Goal: Transaction & Acquisition: Purchase product/service

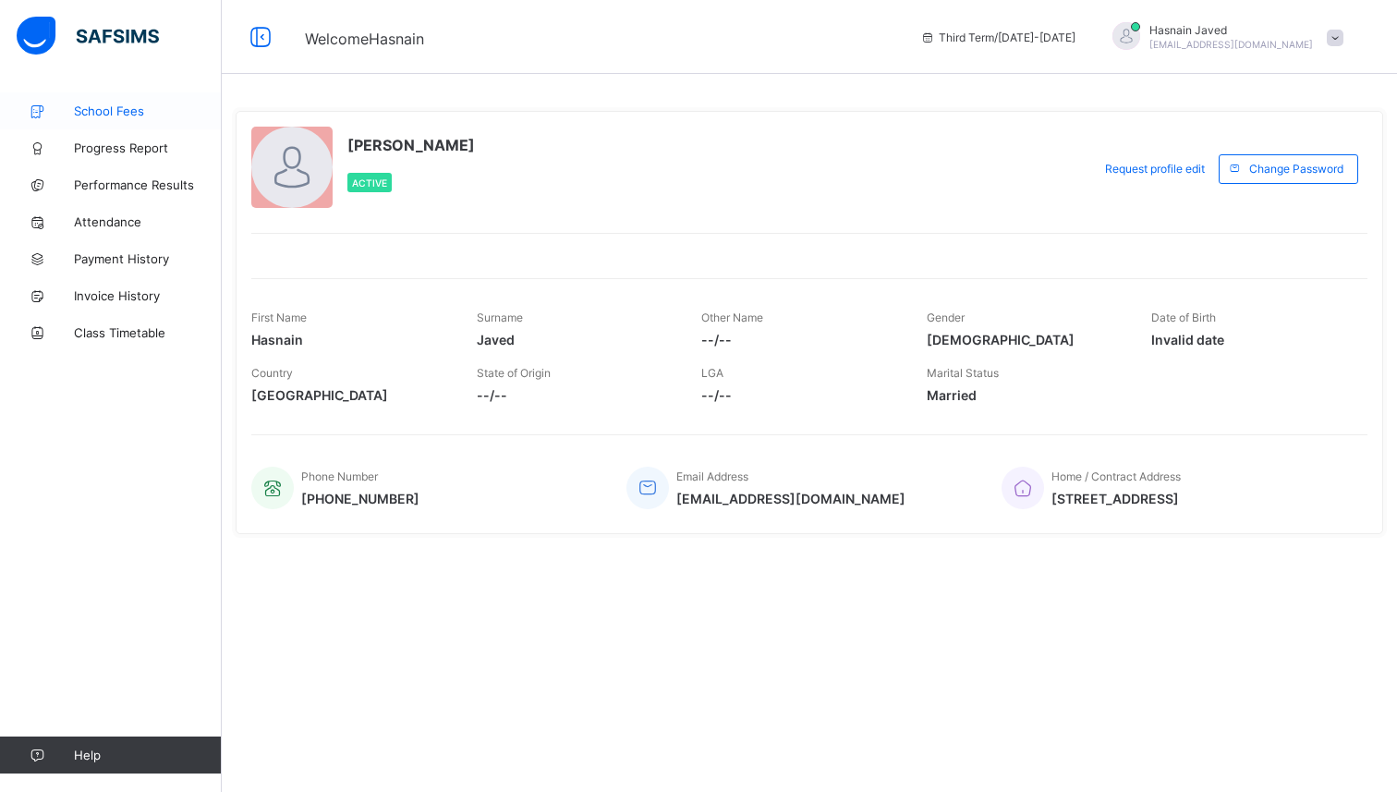
click at [144, 113] on span "School Fees" at bounding box center [148, 110] width 148 height 15
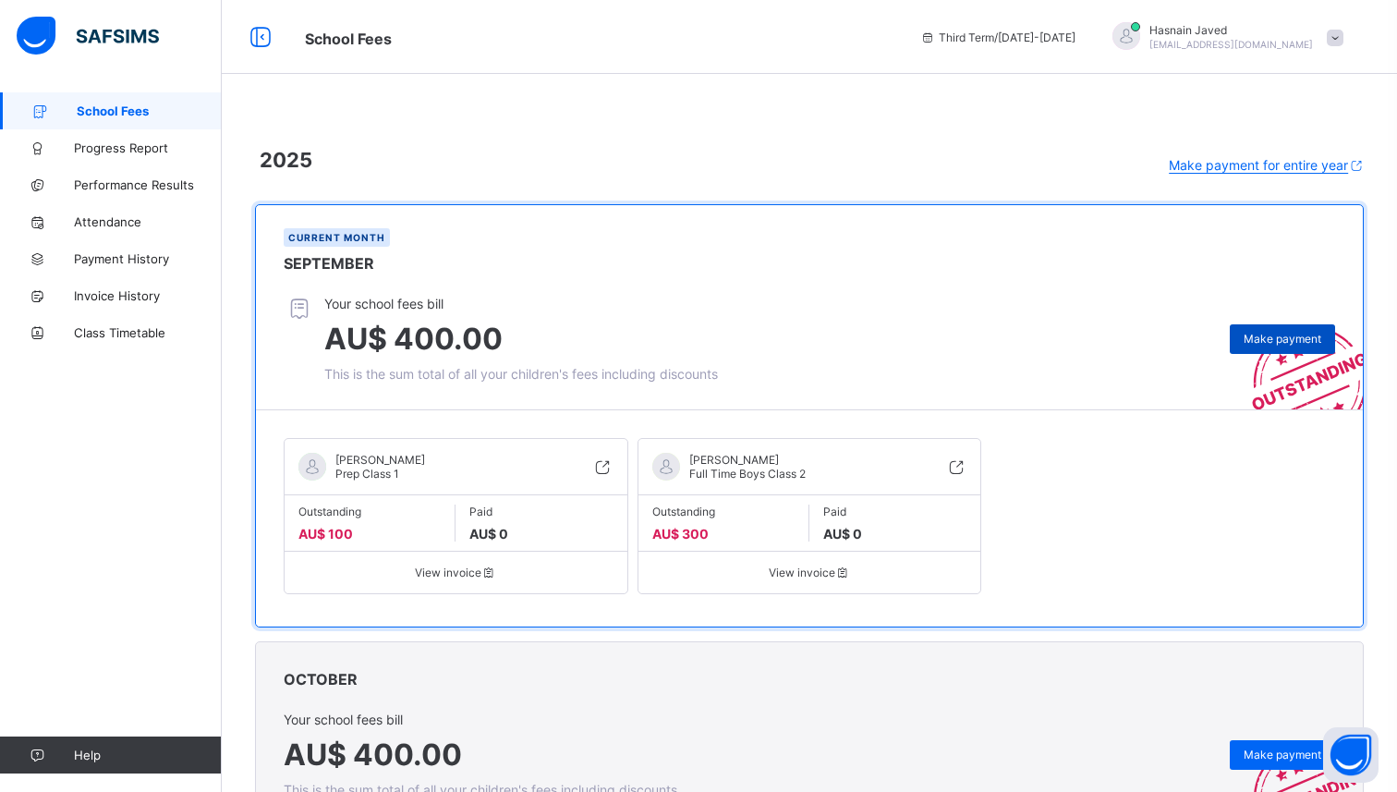
click at [1259, 344] on span "Make payment" at bounding box center [1283, 339] width 78 height 14
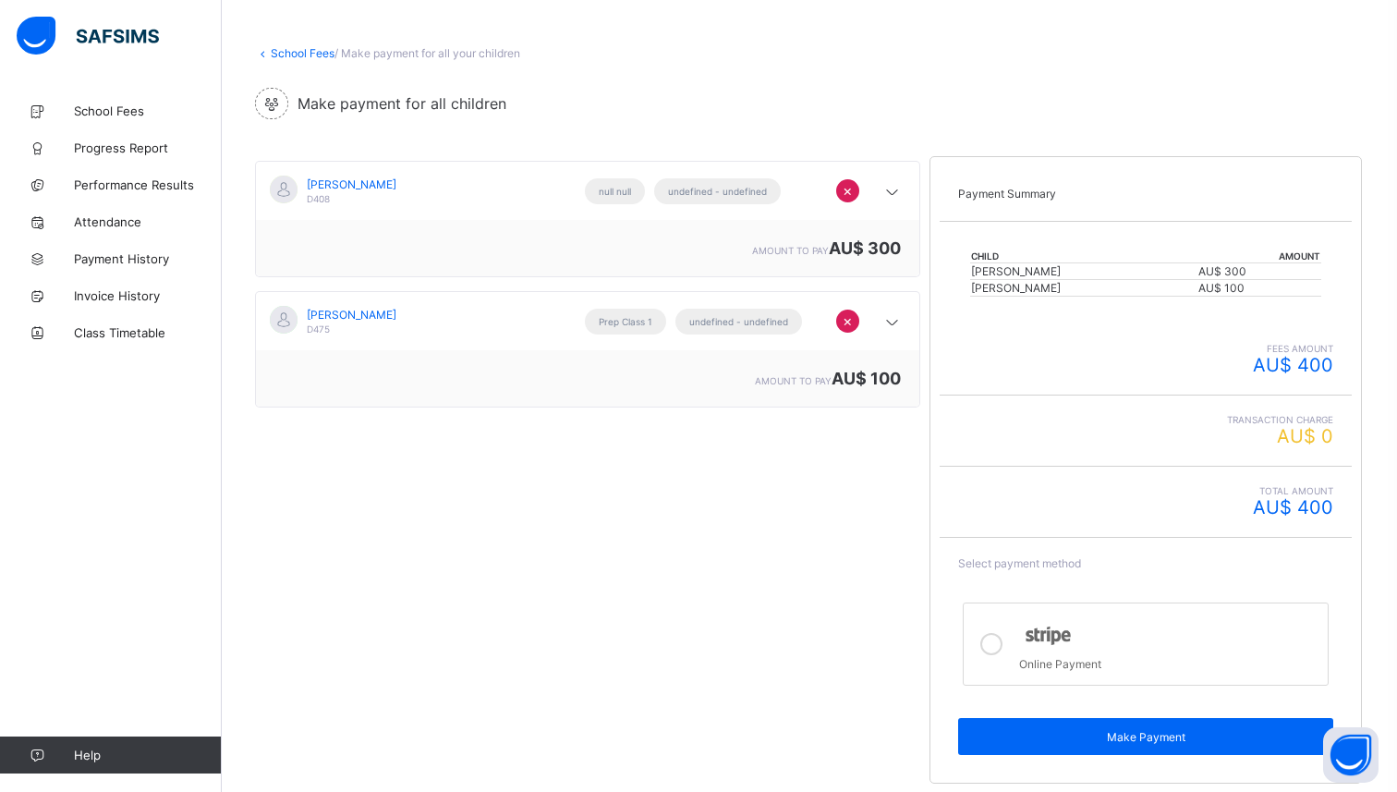
scroll to position [100, 0]
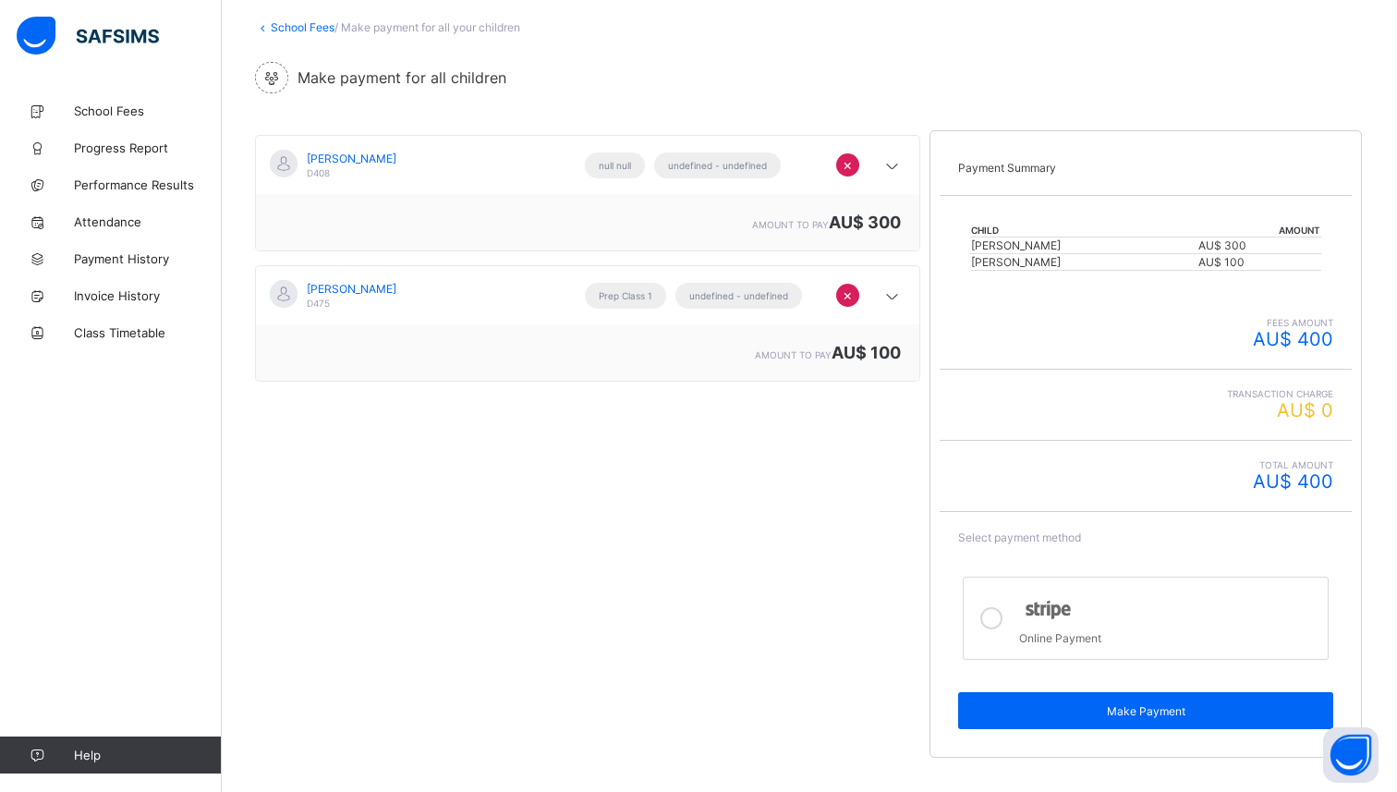
click at [1008, 631] on div at bounding box center [991, 618] width 37 height 54
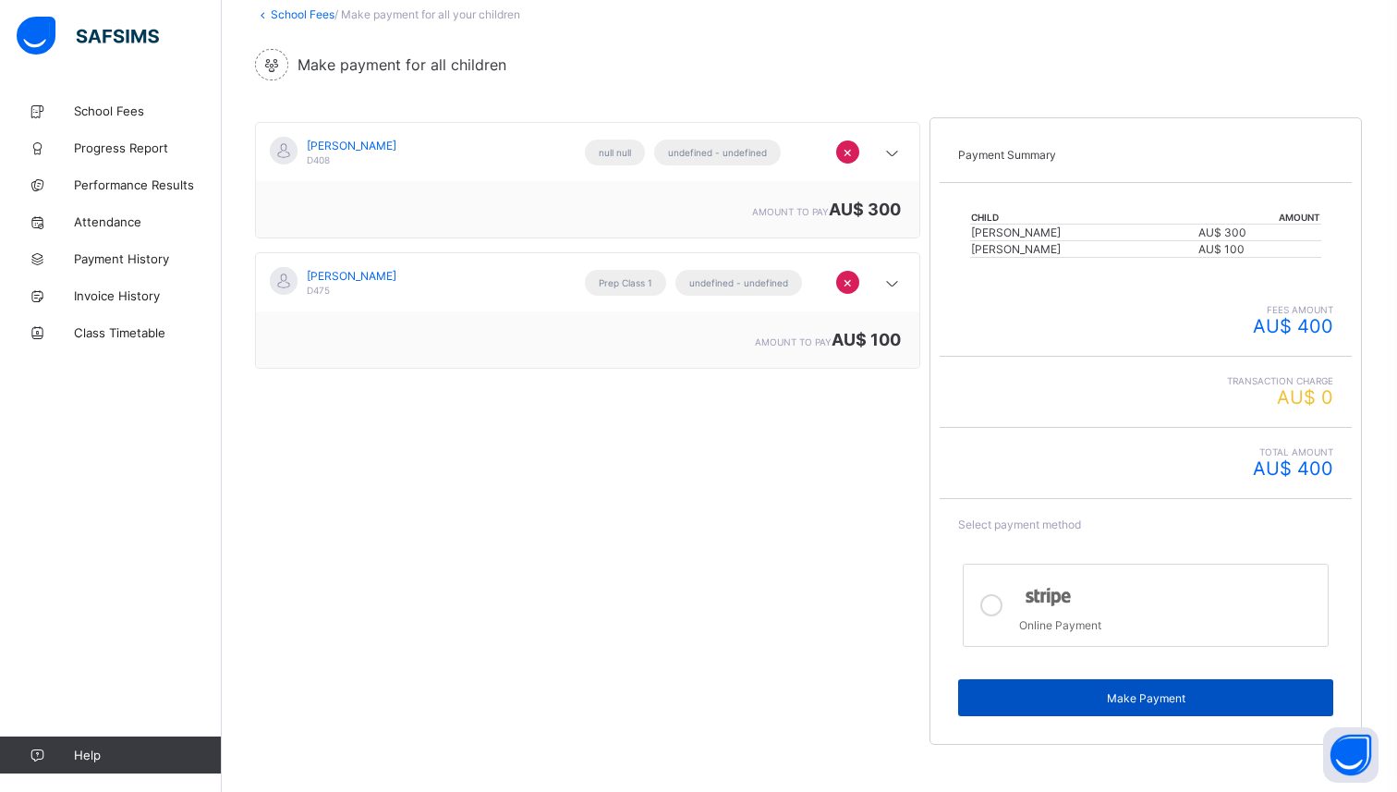
click at [1034, 679] on div "Make Payment" at bounding box center [1145, 697] width 375 height 37
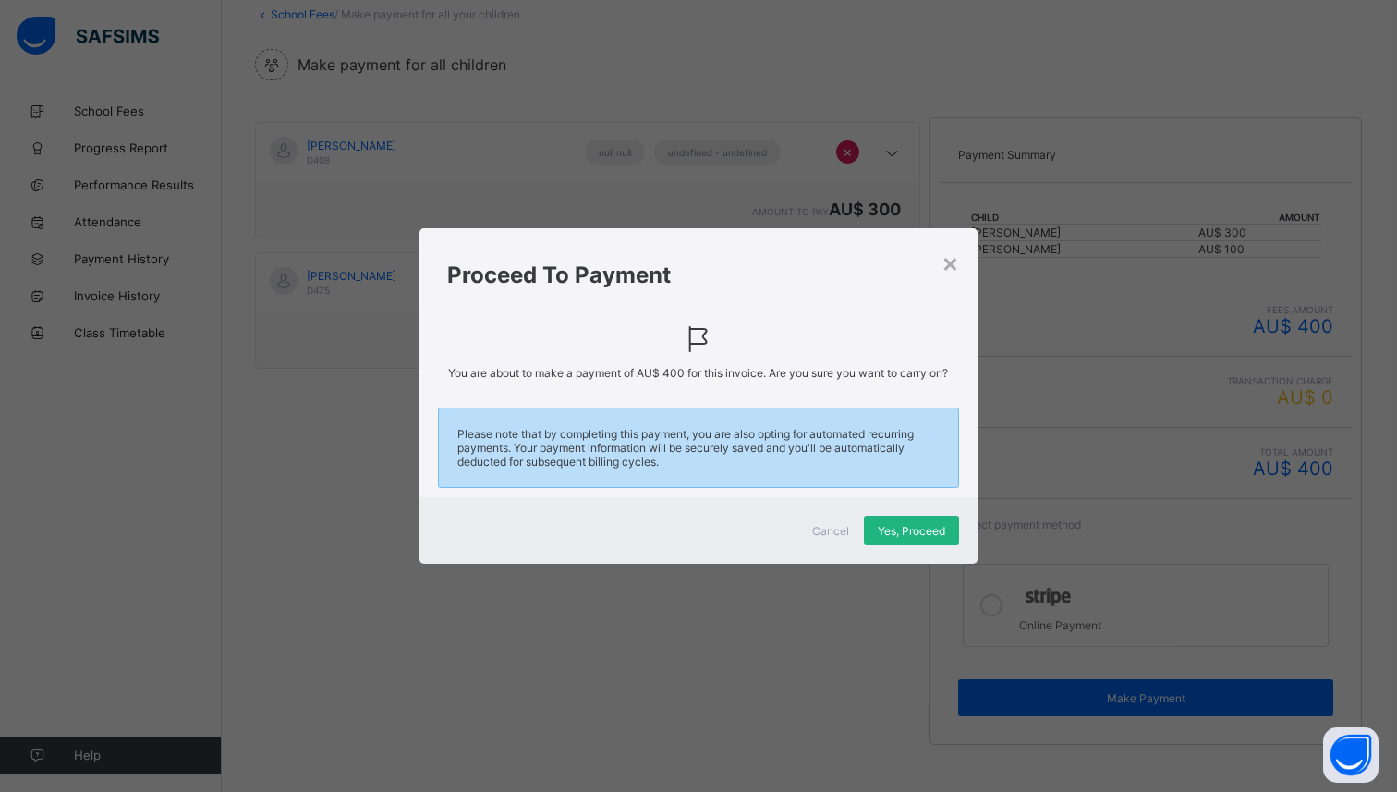
click at [912, 526] on div "Yes, Proceed" at bounding box center [911, 531] width 95 height 30
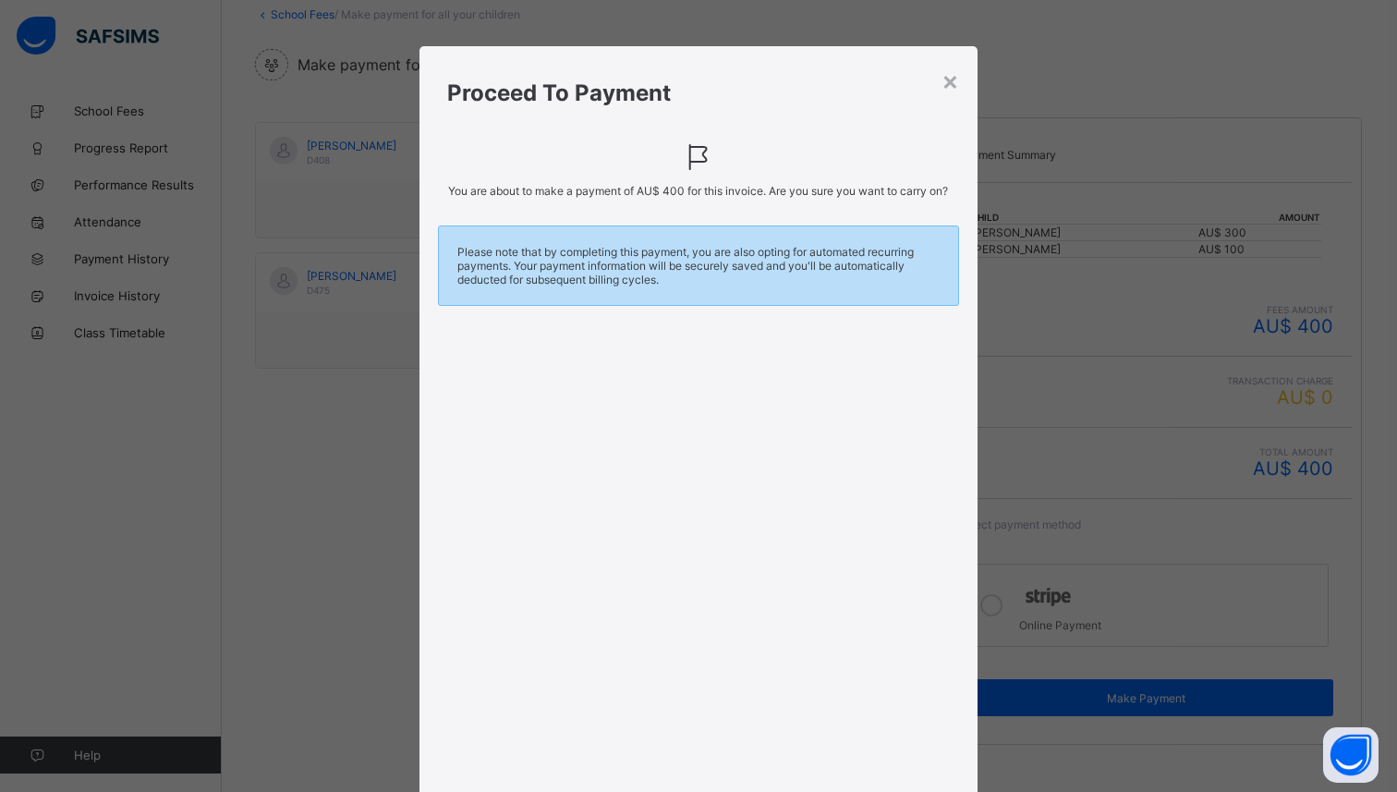
scroll to position [176, 0]
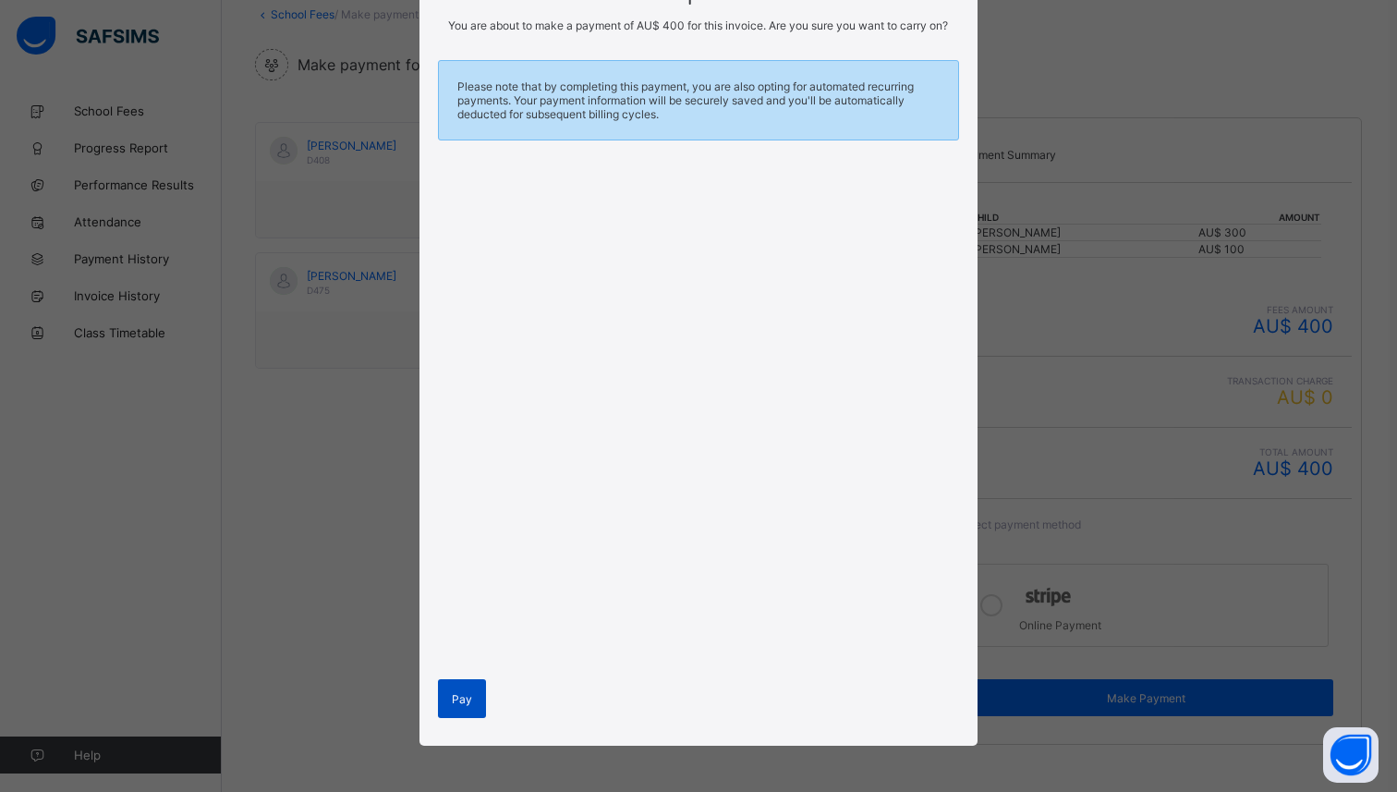
click at [455, 694] on span "Pay" at bounding box center [462, 699] width 20 height 14
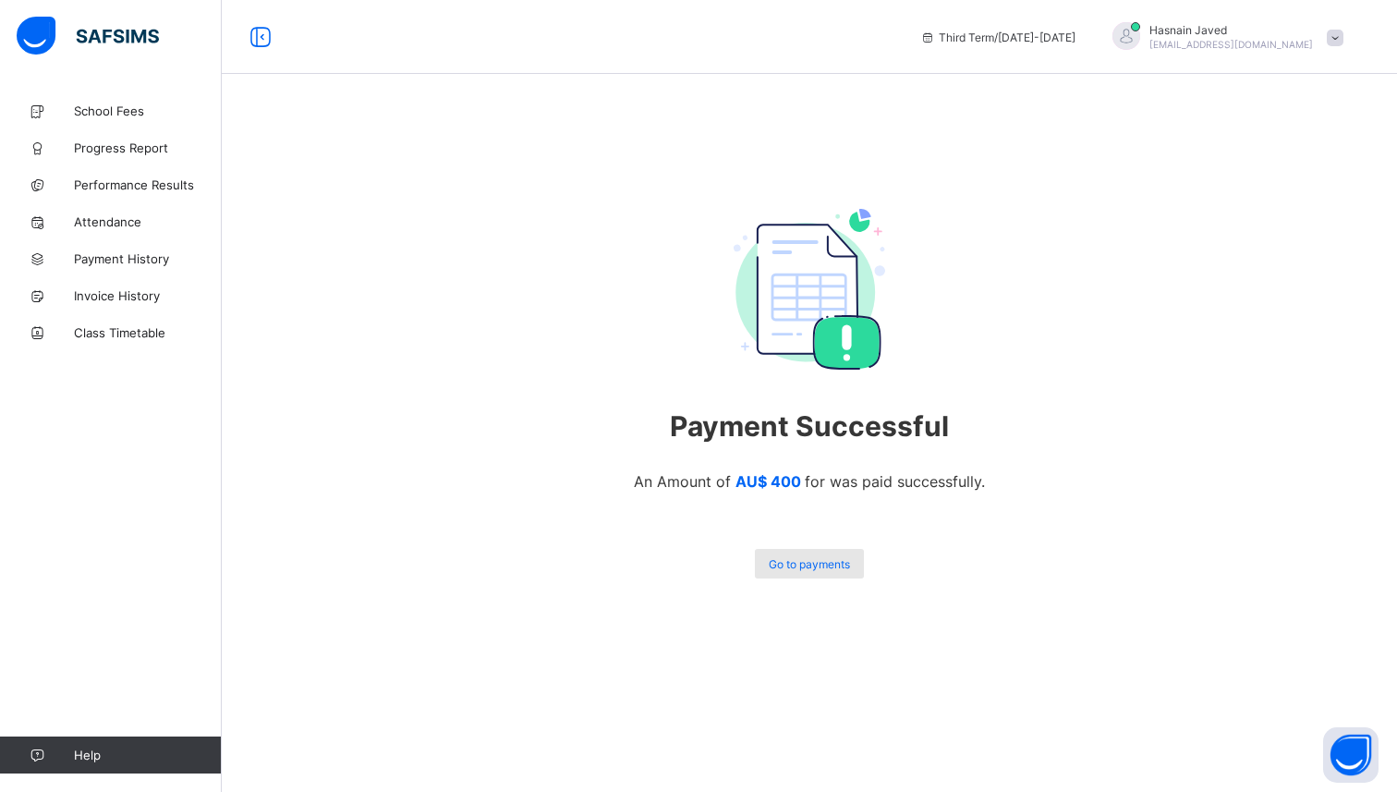
click at [790, 571] on div "Go to payments" at bounding box center [809, 564] width 109 height 30
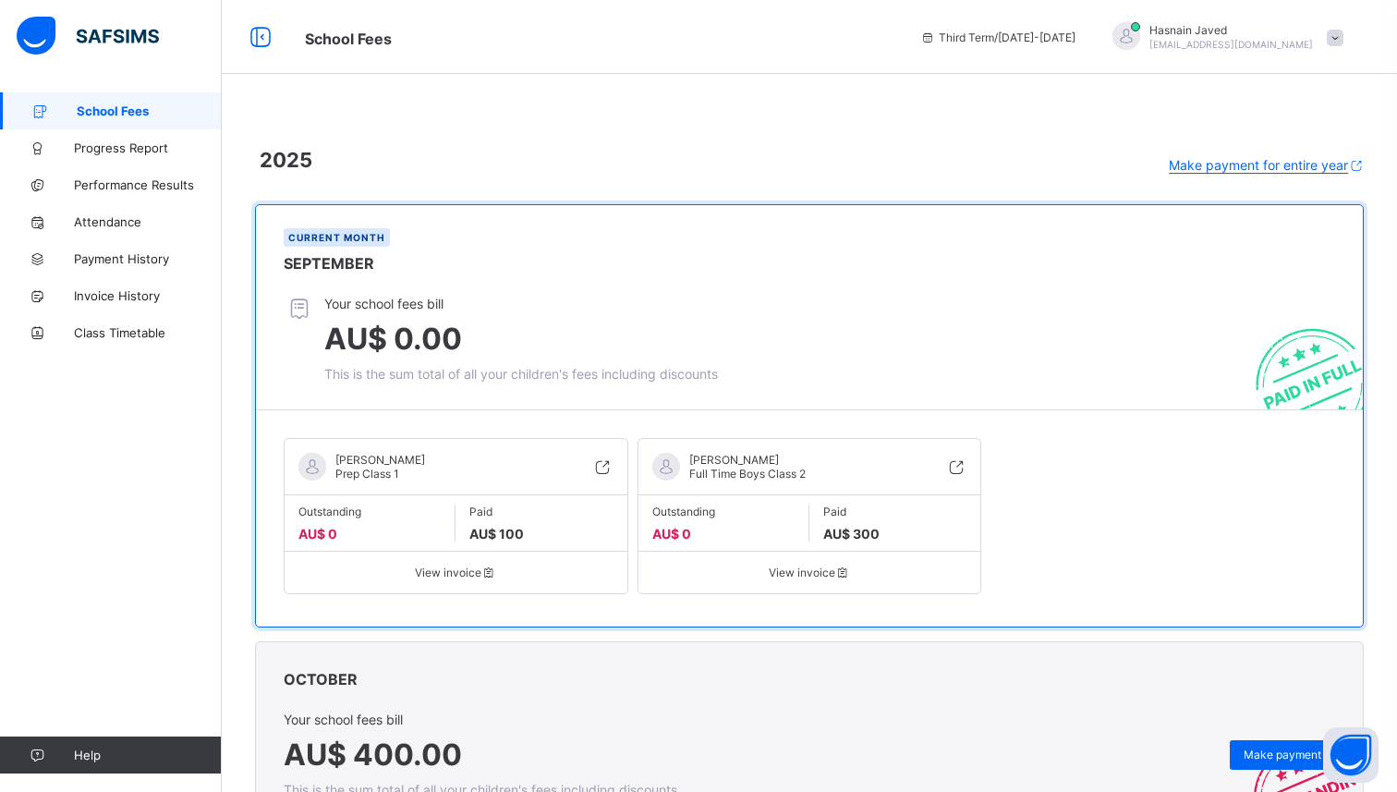
click at [1332, 35] on span at bounding box center [1335, 38] width 17 height 17
click at [1242, 182] on span "Logout" at bounding box center [1284, 182] width 122 height 21
